Goal: Find specific page/section: Find specific page/section

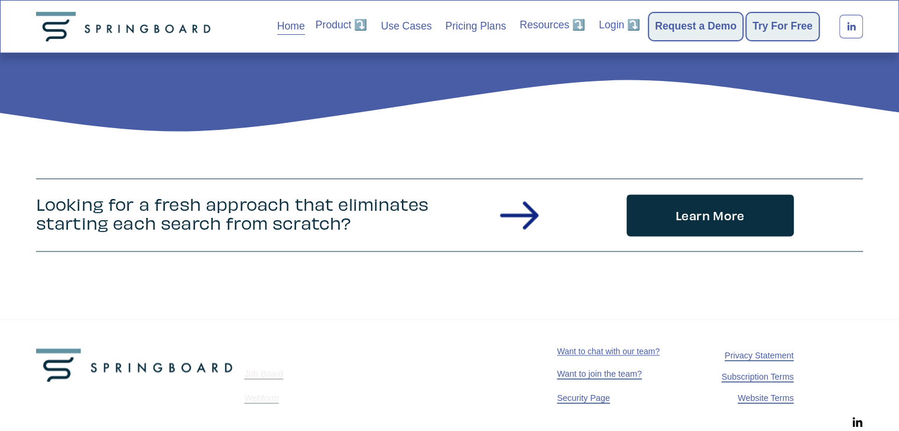
scroll to position [1656, 0]
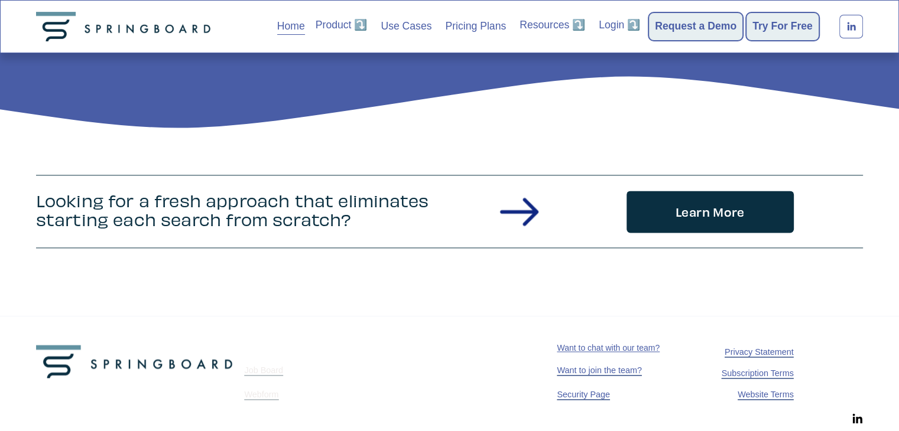
click at [850, 31] on icon "LinkedIn" at bounding box center [851, 27] width 12 height 12
click at [582, 369] on span "Want to join the team?" at bounding box center [599, 370] width 85 height 9
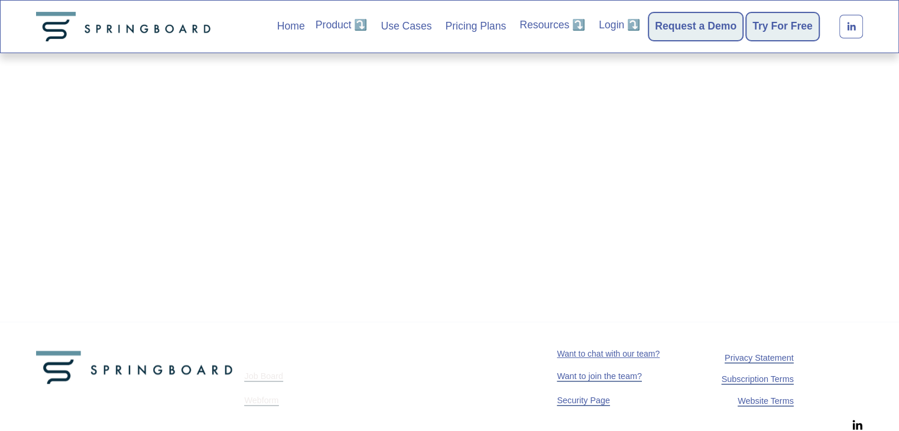
scroll to position [967, 0]
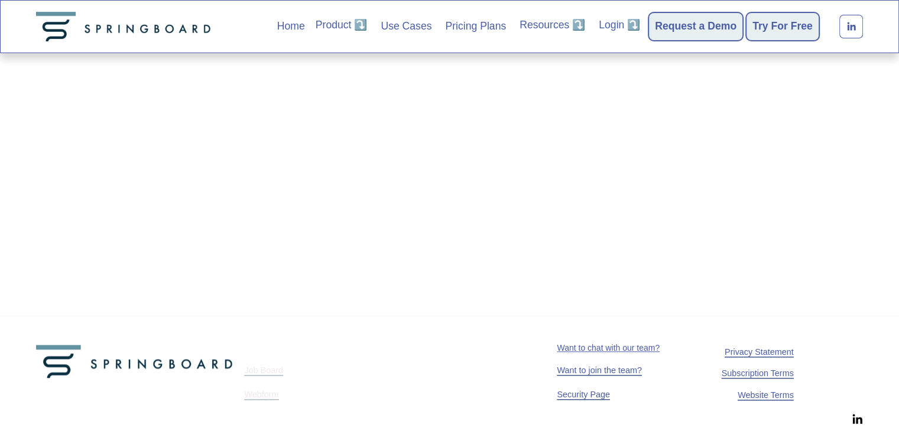
click at [0, 0] on link "About" at bounding box center [0, 0] width 0 height 0
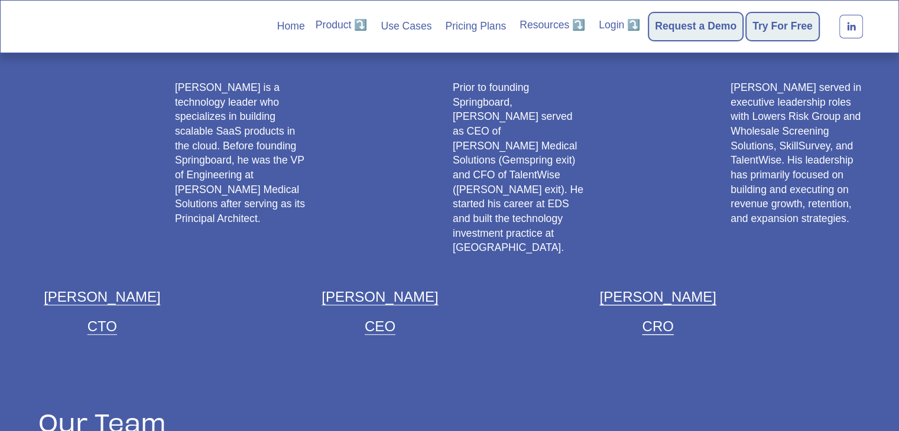
scroll to position [839, 0]
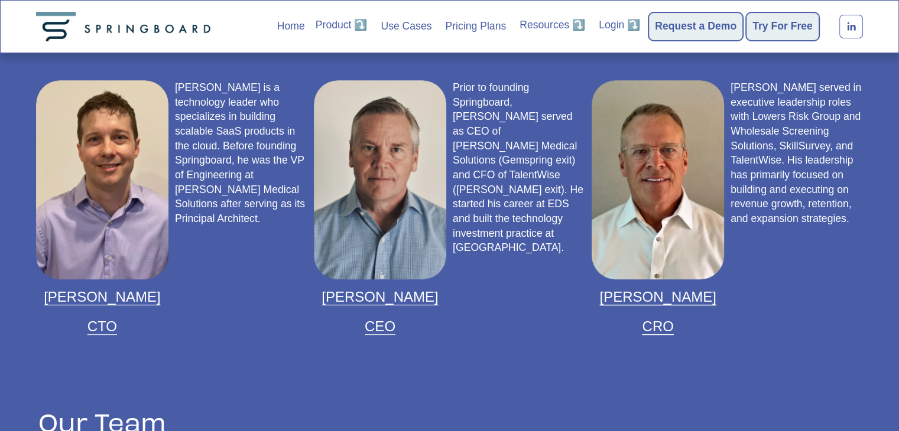
click at [386, 289] on link "[PERSON_NAME]" at bounding box center [379, 297] width 116 height 16
